Goal: Navigation & Orientation: Find specific page/section

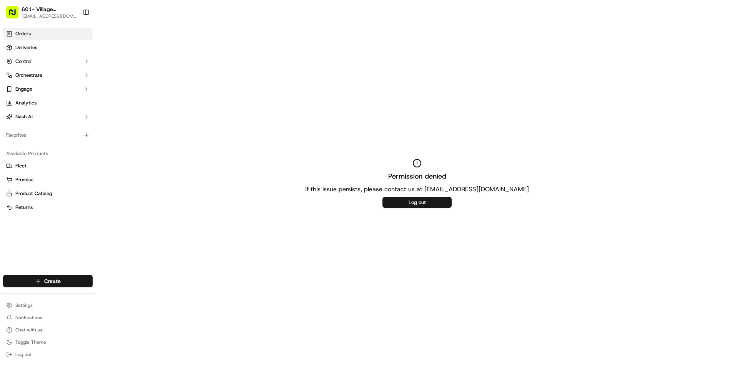
click at [20, 34] on span "Orders" at bounding box center [22, 33] width 15 height 7
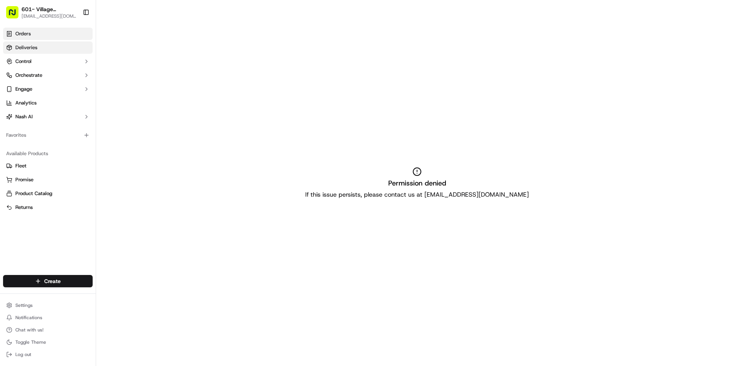
click at [29, 48] on span "Deliveries" at bounding box center [26, 47] width 22 height 7
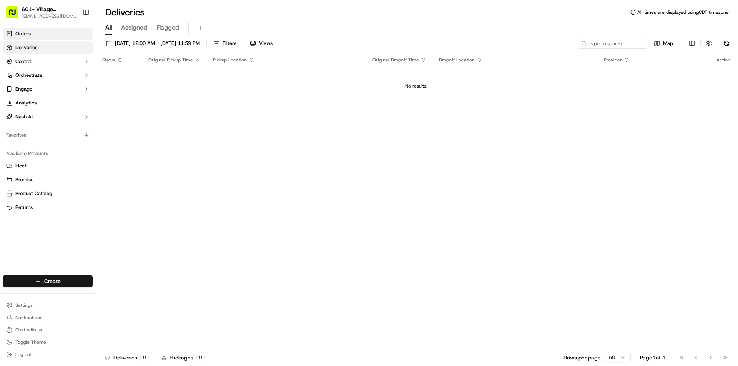
click at [20, 30] on span "Orders" at bounding box center [22, 33] width 15 height 7
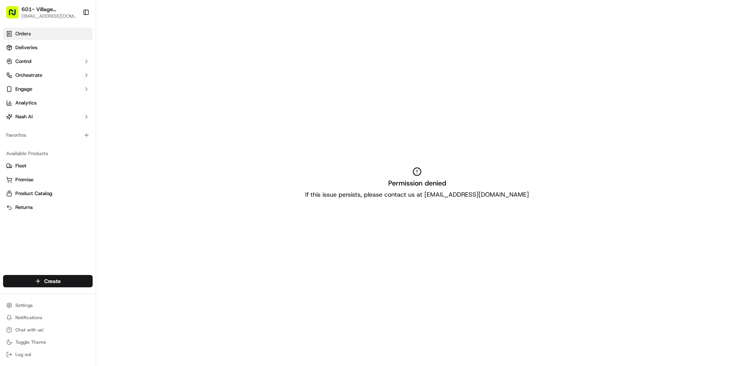
click at [63, 15] on span "[EMAIL_ADDRESS][DOMAIN_NAME]" at bounding box center [50, 16] width 56 height 6
click at [88, 13] on button "Toggle Sidebar" at bounding box center [86, 12] width 13 height 13
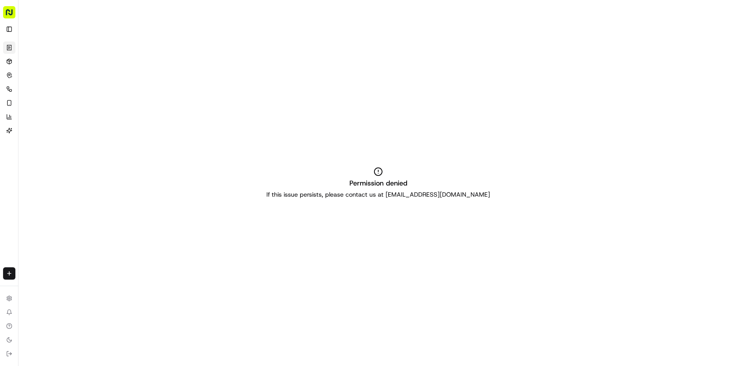
click at [3, 14] on div "601- Village [GEOGRAPHIC_DATA]- [GEOGRAPHIC_DATA][EMAIL_ADDRESS][DOMAIN_NAME] T…" at bounding box center [9, 19] width 18 height 38
click at [5, 13] on rect "button" at bounding box center [9, 12] width 12 height 12
click at [7, 26] on button "Toggle Sidebar" at bounding box center [9, 29] width 12 height 12
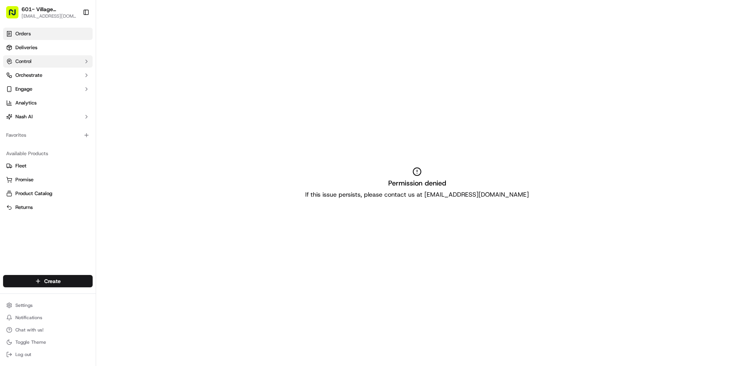
click at [27, 65] on button "Control" at bounding box center [48, 61] width 90 height 12
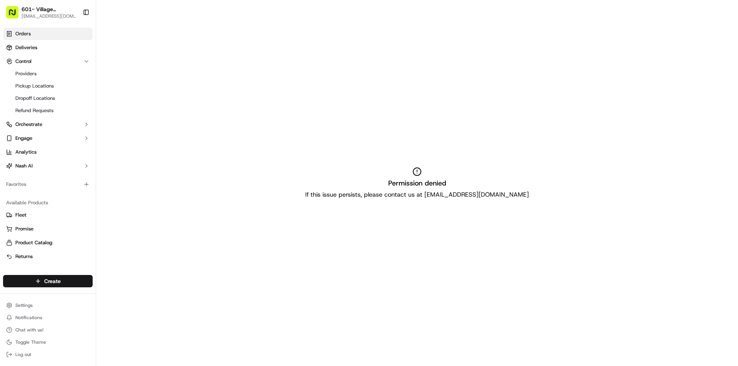
click at [20, 223] on ul "Fleet Promise Product Catalog Returns" at bounding box center [48, 236] width 90 height 54
click at [20, 218] on span "Fleet" at bounding box center [20, 215] width 11 height 7
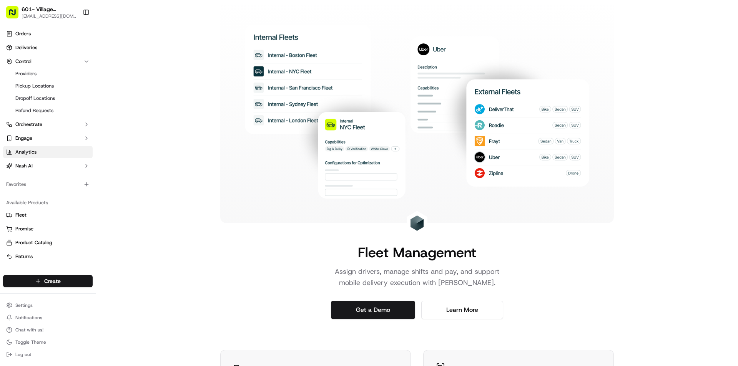
click at [30, 150] on span "Analytics" at bounding box center [25, 152] width 21 height 7
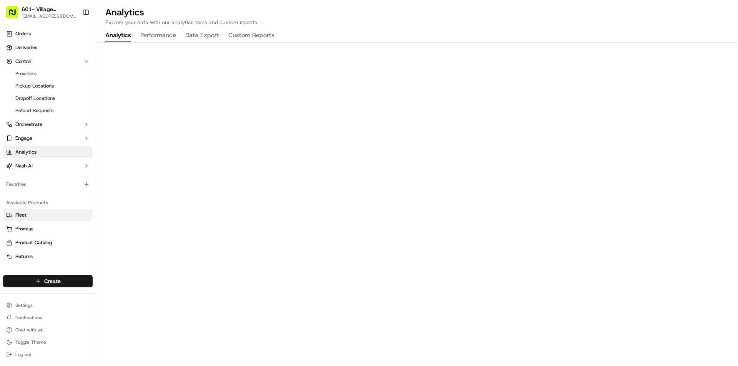
click at [28, 219] on button "Fleet" at bounding box center [48, 215] width 90 height 12
click at [28, 231] on span "Promise" at bounding box center [24, 229] width 18 height 7
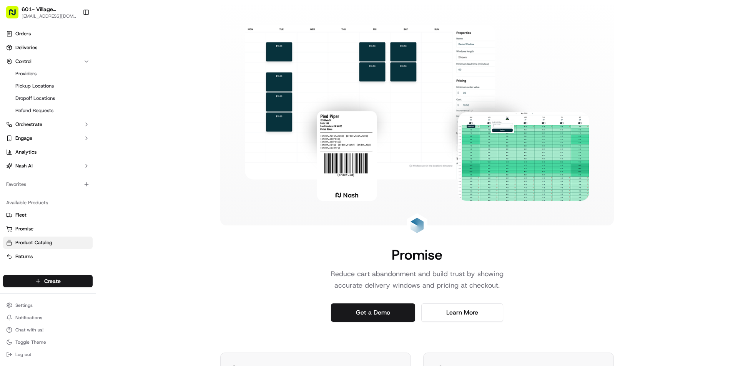
click at [25, 243] on span "Product Catalog" at bounding box center [33, 243] width 37 height 7
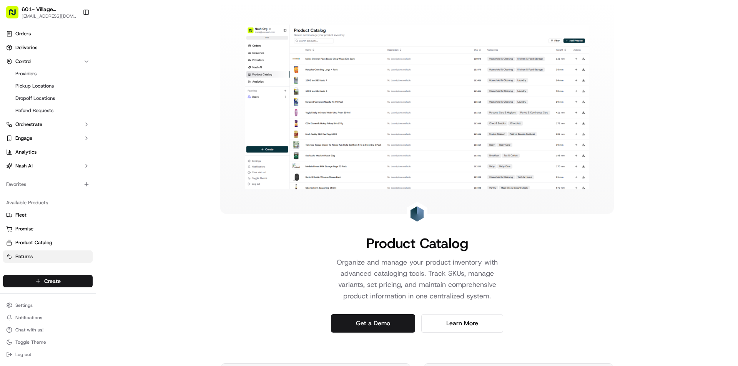
click at [23, 259] on span "Returns" at bounding box center [23, 256] width 17 height 7
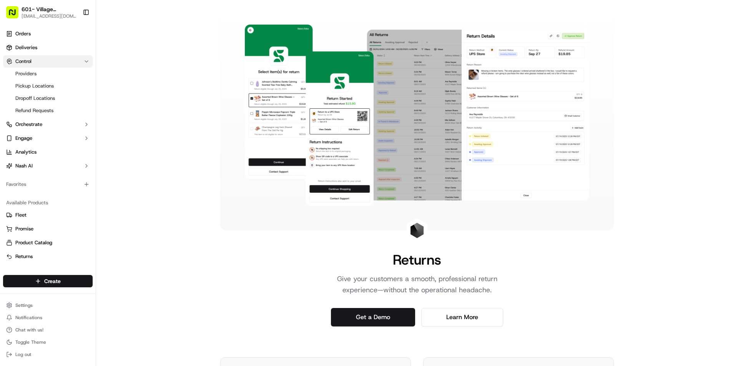
click at [18, 62] on span "Control" at bounding box center [23, 61] width 16 height 7
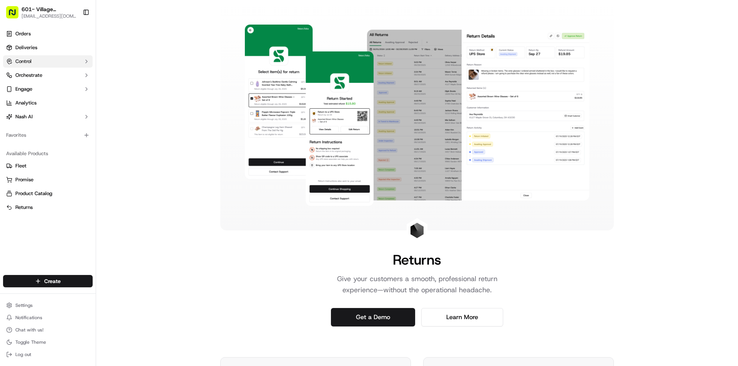
click at [28, 67] on button "Control" at bounding box center [48, 61] width 90 height 12
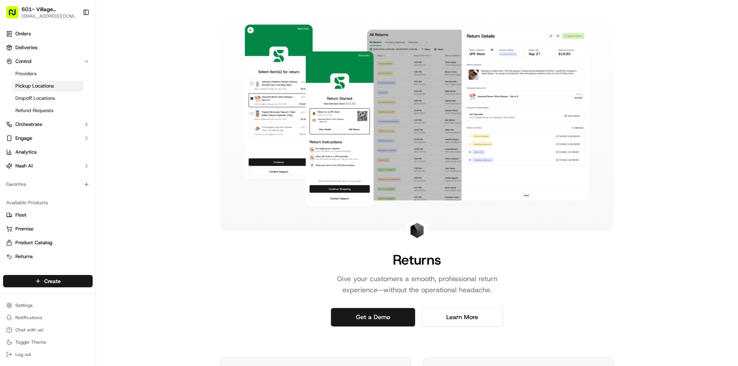
click at [30, 86] on span "Pickup Locations" at bounding box center [34, 86] width 38 height 7
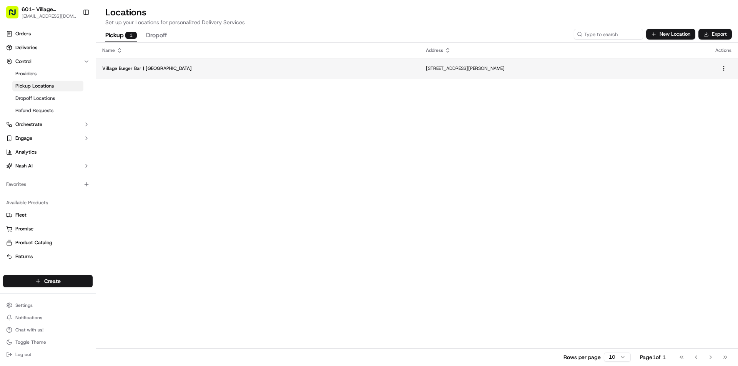
click at [420, 63] on td "[STREET_ADDRESS][PERSON_NAME]" at bounding box center [565, 68] width 290 height 21
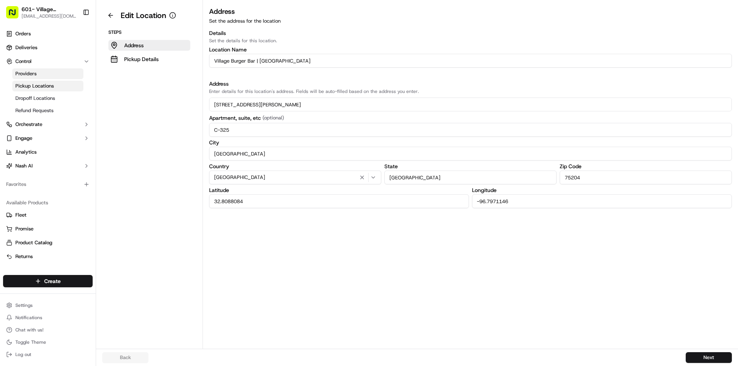
click at [30, 73] on span "Providers" at bounding box center [25, 73] width 21 height 7
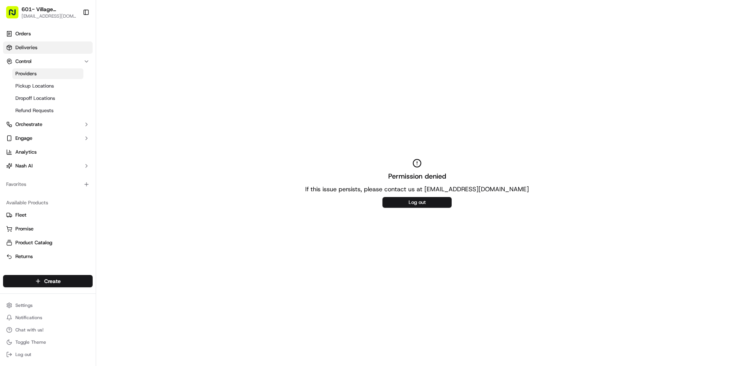
click at [24, 45] on span "Deliveries" at bounding box center [26, 47] width 22 height 7
